Goal: Find specific page/section: Find specific page/section

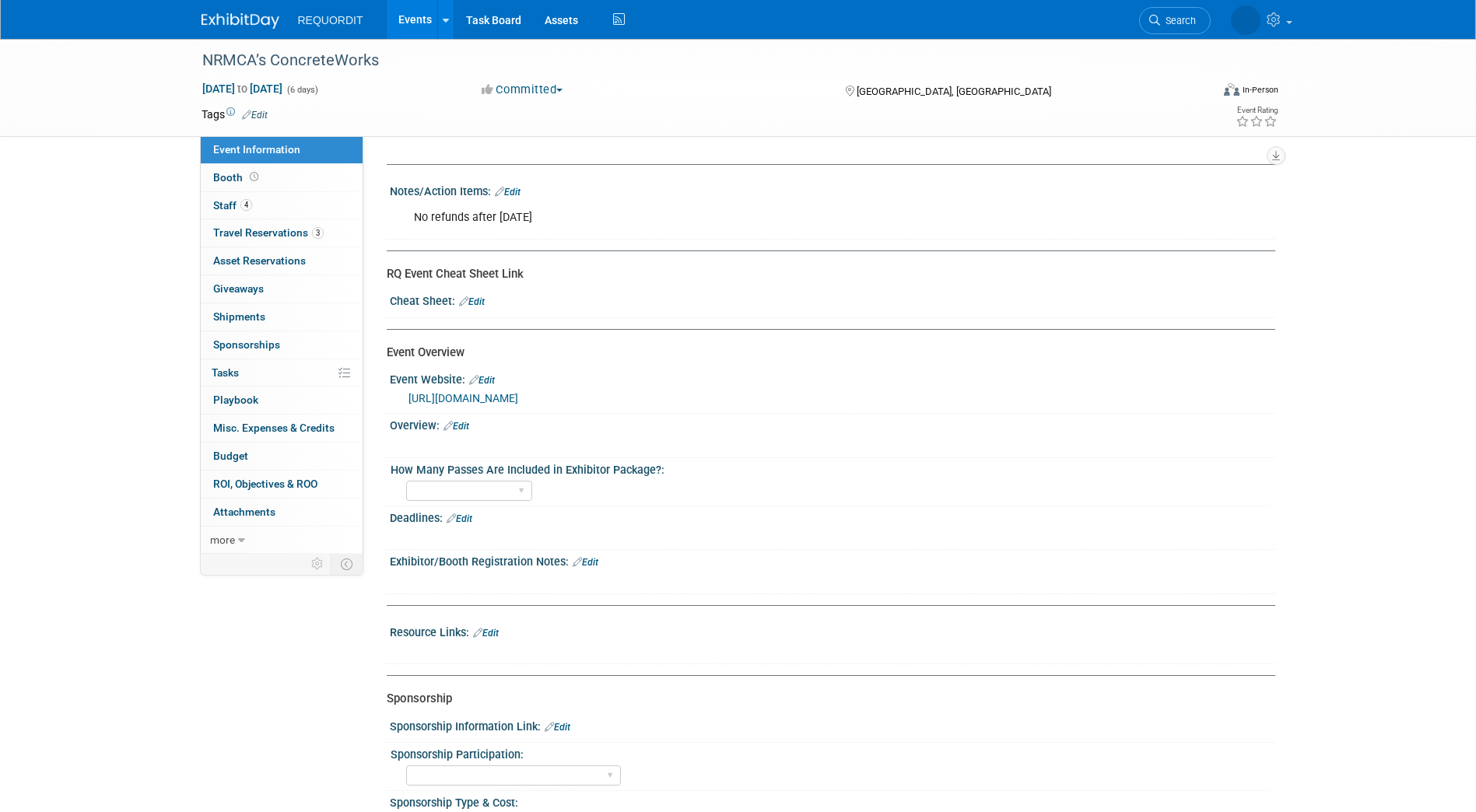
click at [240, 24] on img at bounding box center [240, 21] width 78 height 16
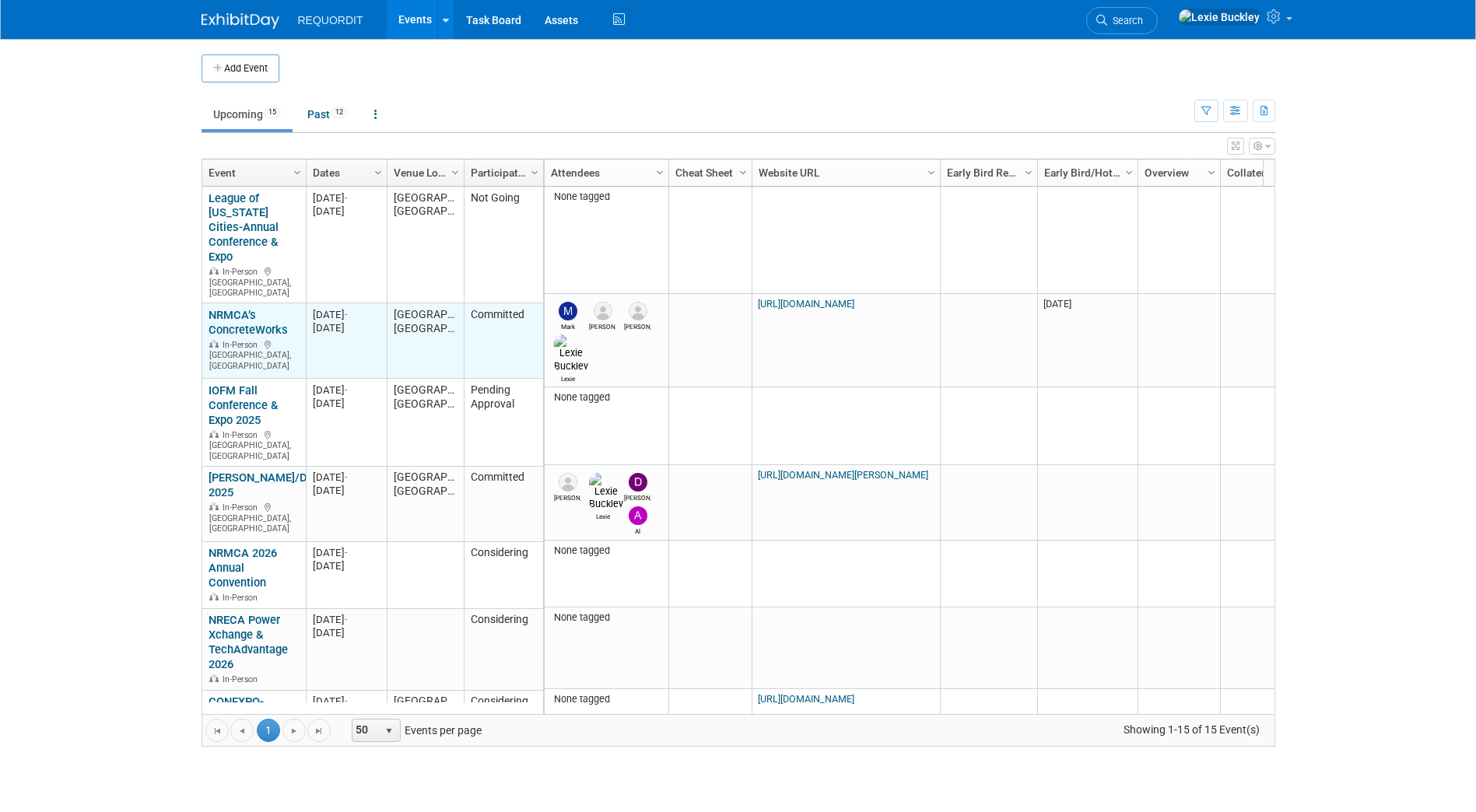
click at [246, 312] on link "NRMCA’s ConcreteWorks" at bounding box center [248, 322] width 80 height 29
